Goal: Find specific page/section: Find specific page/section

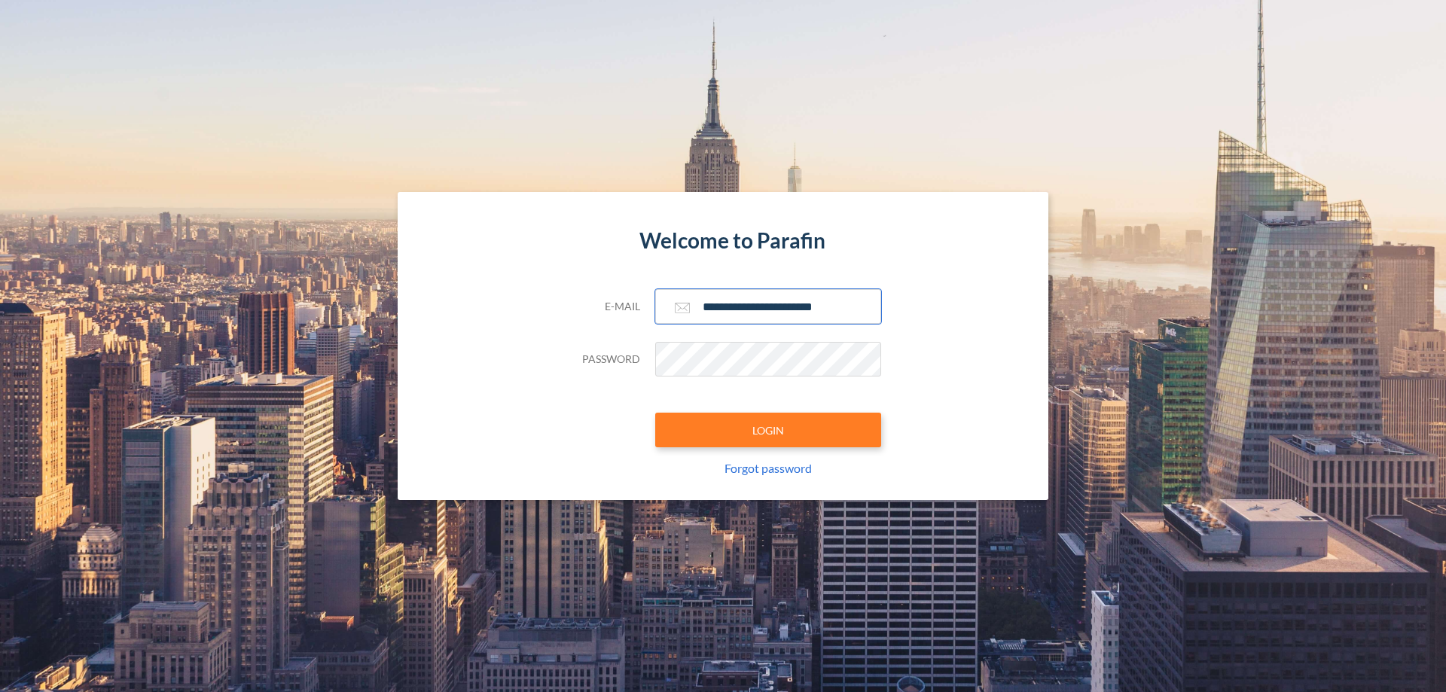
type input "**********"
click at [768, 430] on button "LOGIN" at bounding box center [768, 430] width 226 height 35
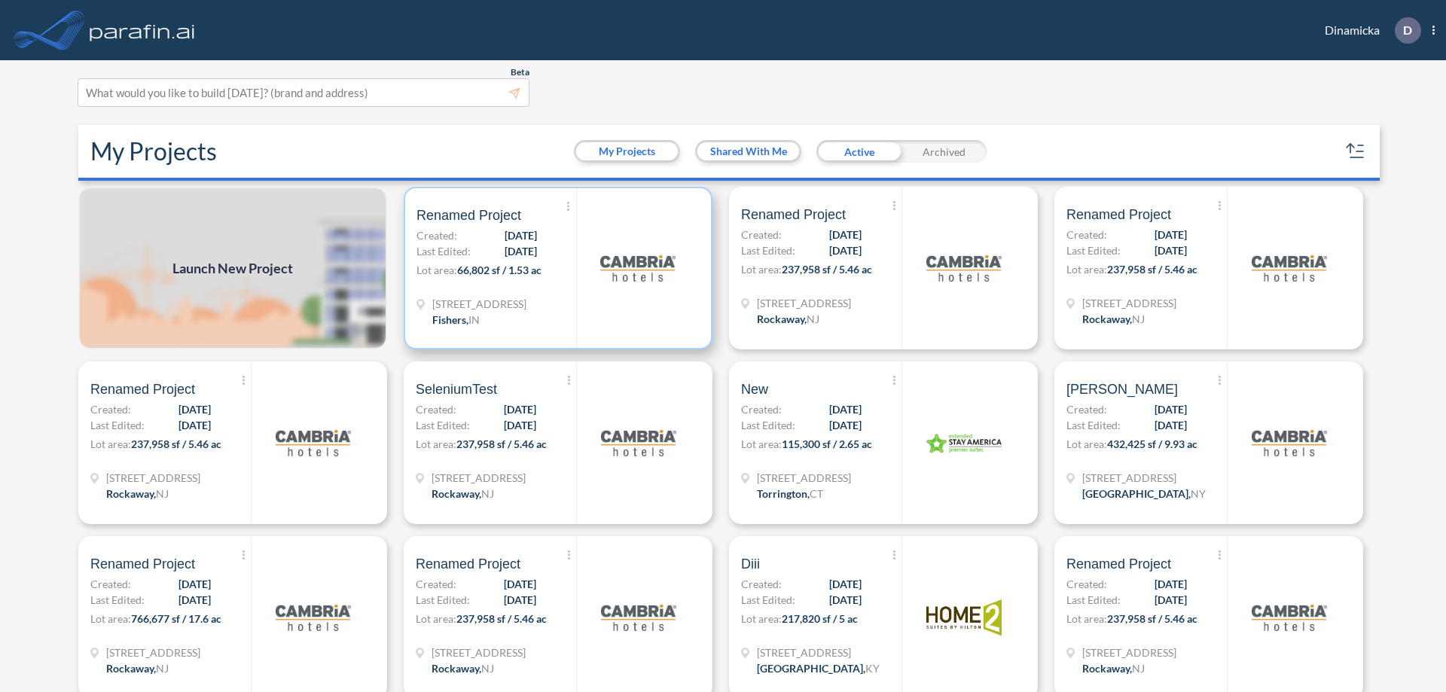
scroll to position [4, 0]
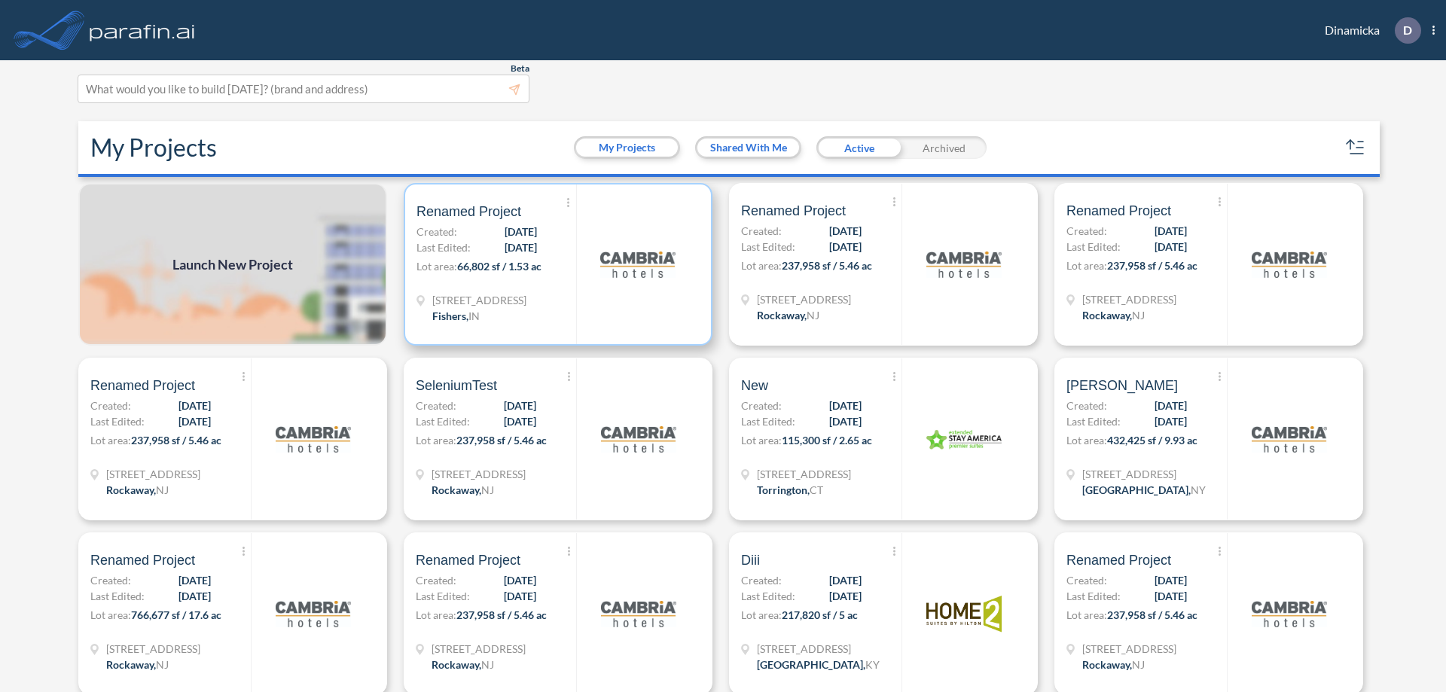
click at [555, 264] on p "Lot area: 66,802 sf / 1.53 ac" at bounding box center [497, 269] width 160 height 22
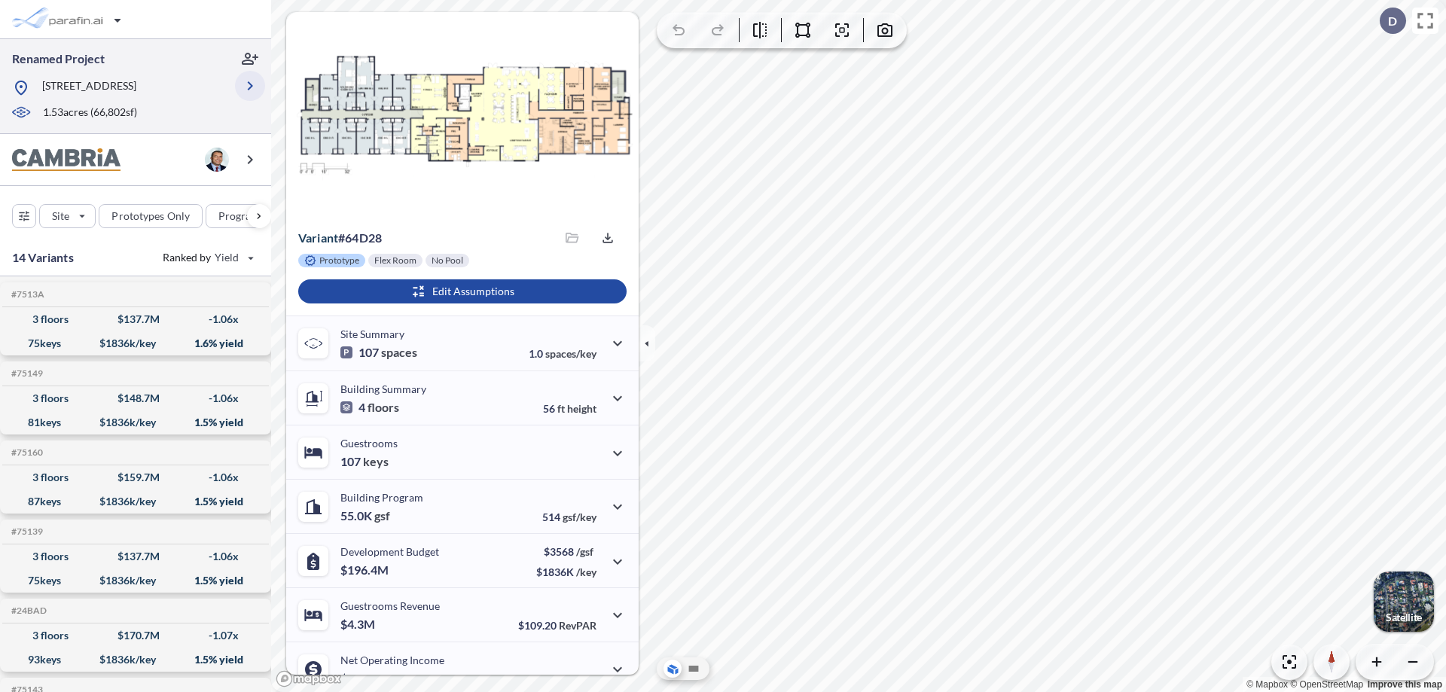
click at [250, 86] on icon "button" at bounding box center [250, 86] width 18 height 18
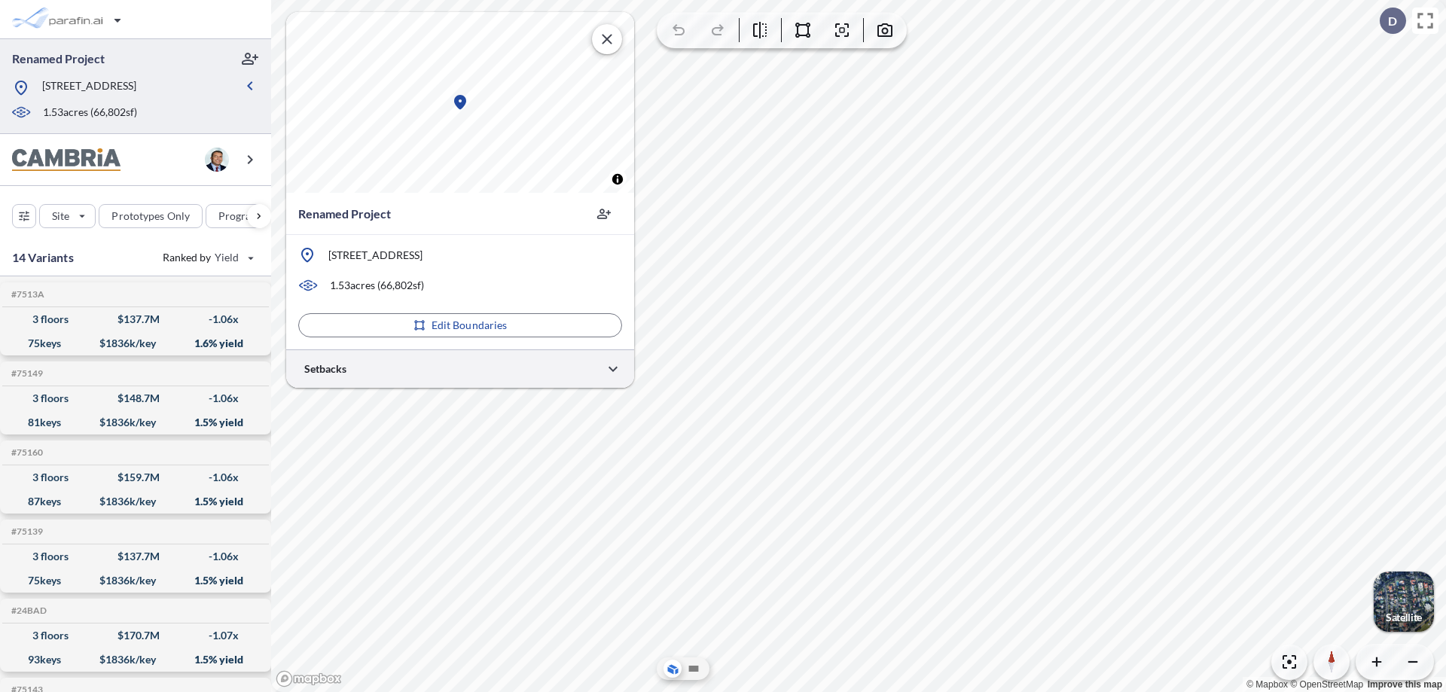
click at [460, 368] on div at bounding box center [460, 369] width 348 height 38
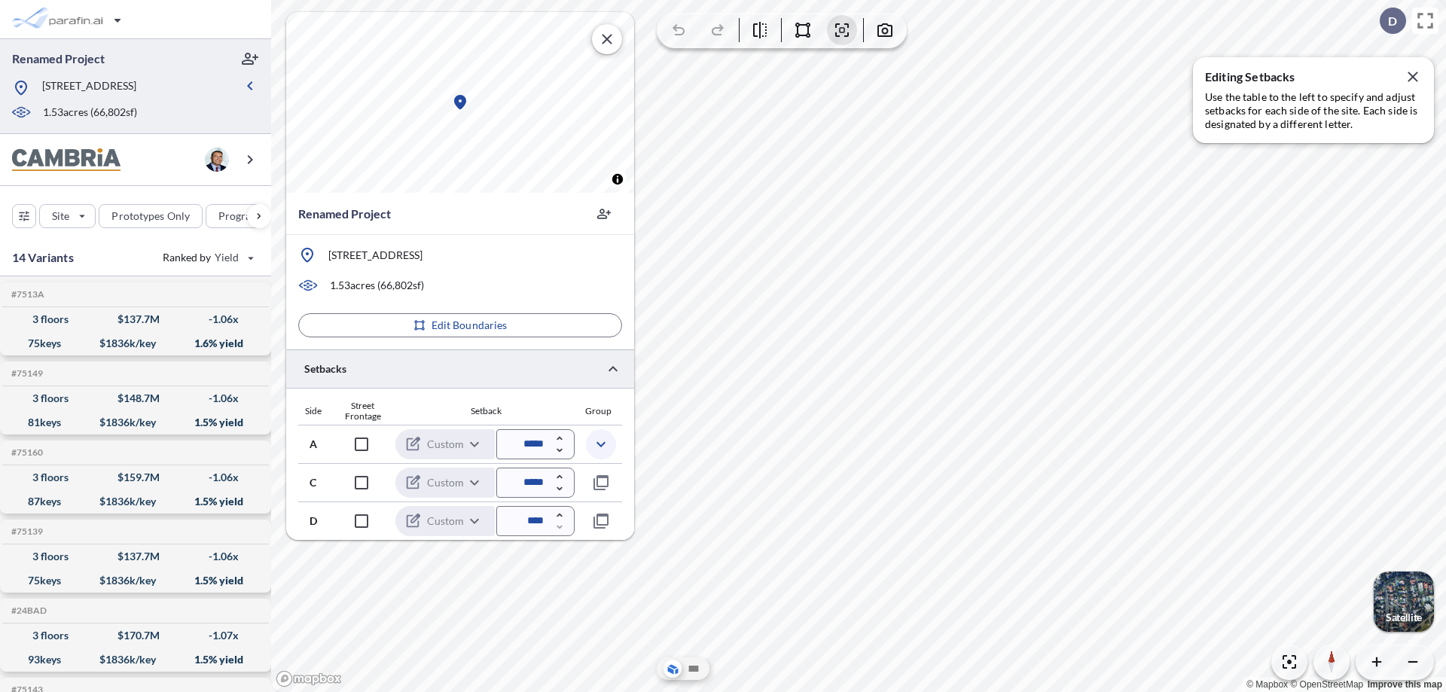
click at [600, 444] on icon "button" at bounding box center [601, 444] width 18 height 18
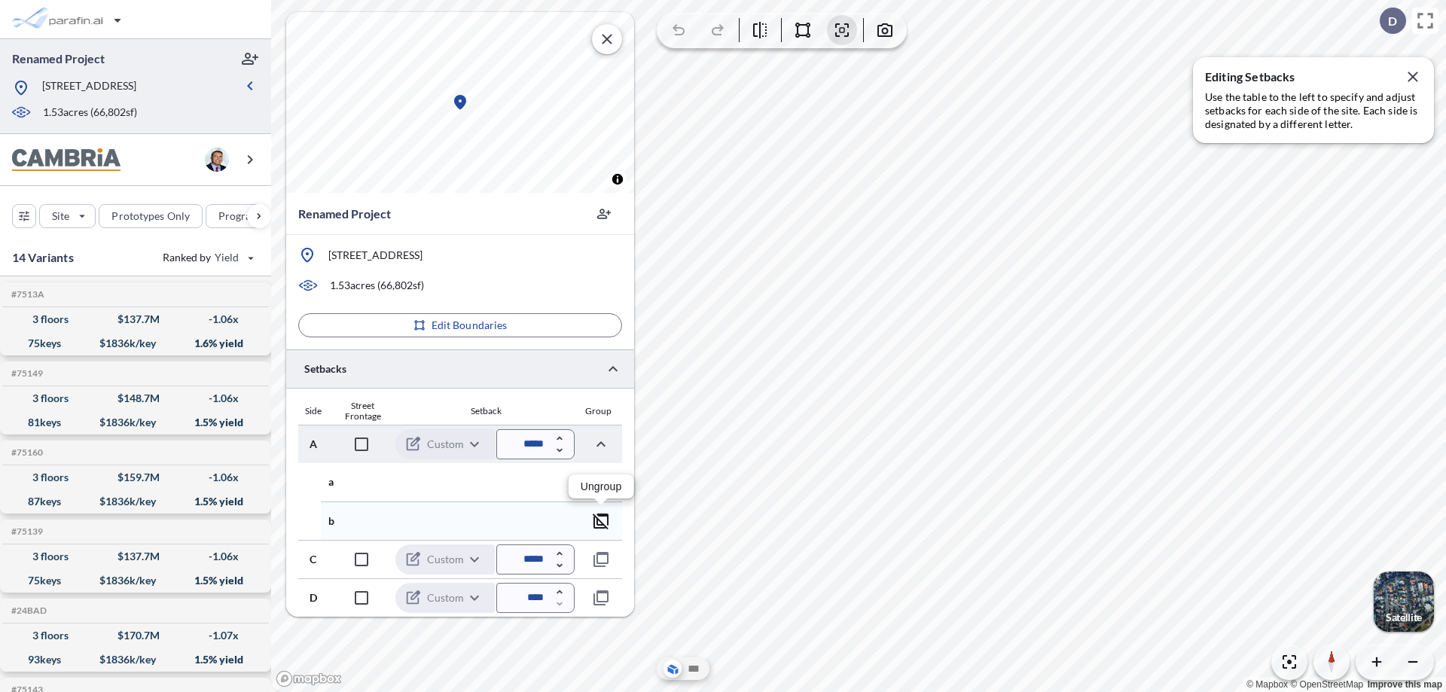
click at [601, 521] on icon "button" at bounding box center [601, 521] width 18 height 18
